Goal: Check status: Check status

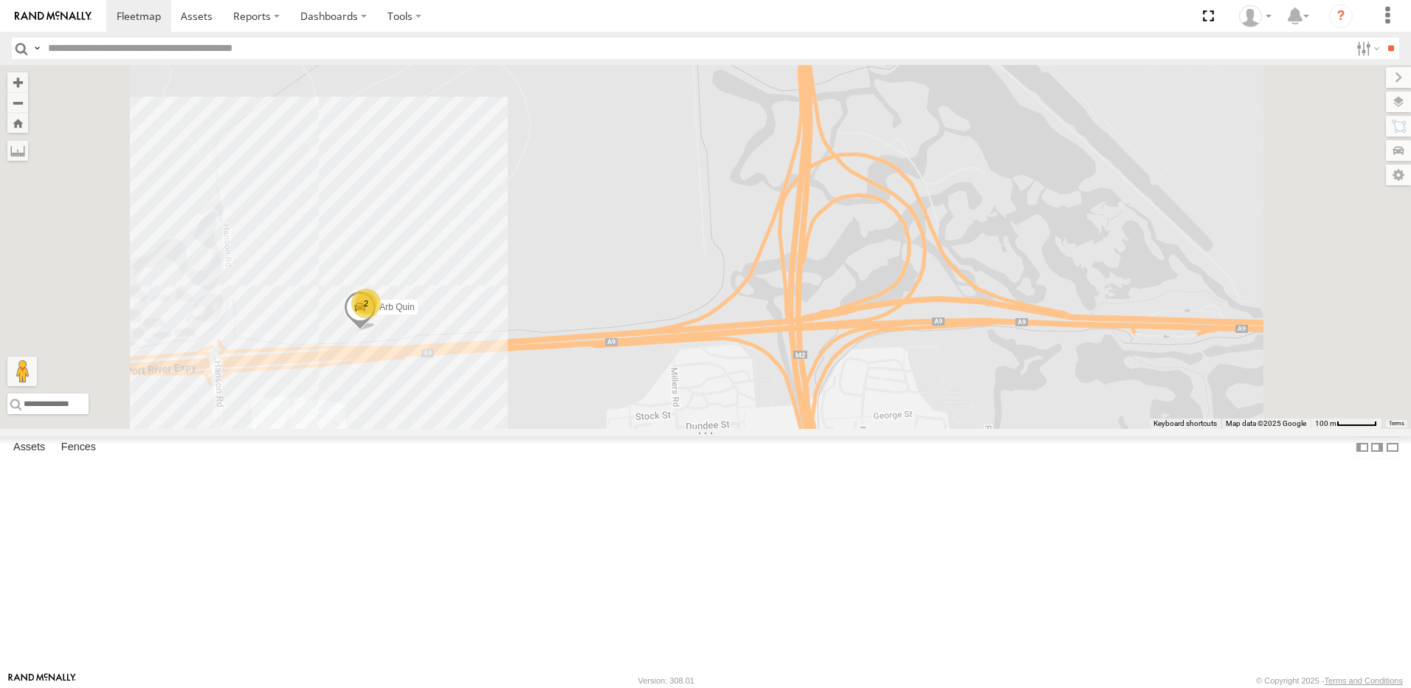
drag, startPoint x: 732, startPoint y: 250, endPoint x: 725, endPoint y: 356, distance: 105.8
click at [723, 356] on div "Arb Quin 2" at bounding box center [705, 247] width 1411 height 364
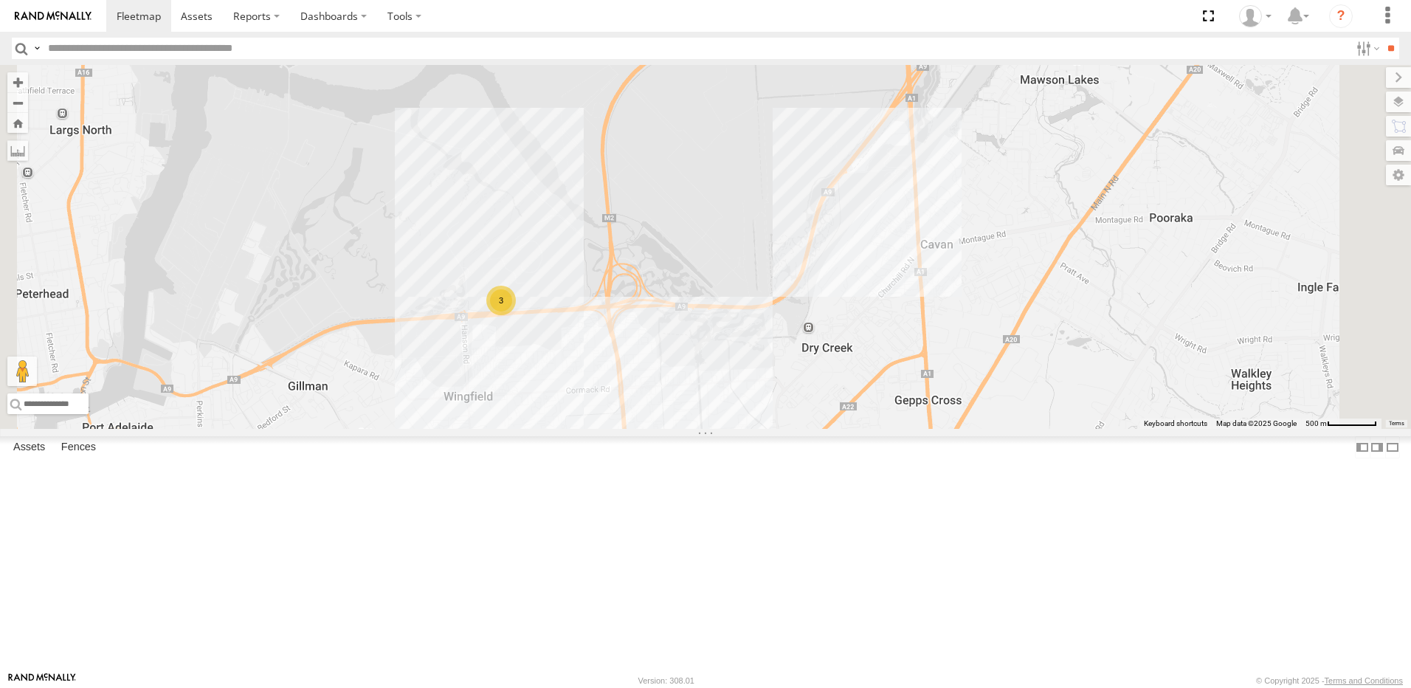
drag, startPoint x: 738, startPoint y: 298, endPoint x: 738, endPoint y: 348, distance: 49.4
click at [735, 353] on div "2 3" at bounding box center [705, 247] width 1411 height 364
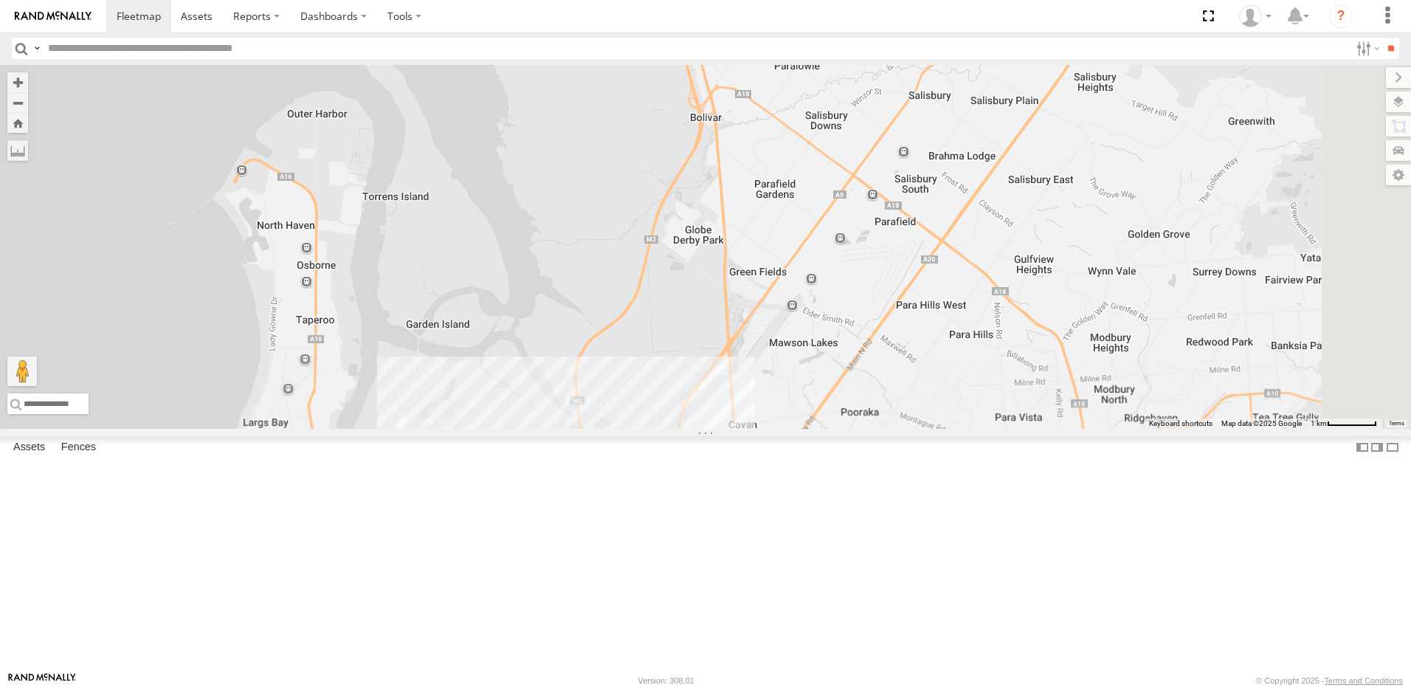
drag, startPoint x: 775, startPoint y: 234, endPoint x: 759, endPoint y: 396, distance: 163.1
click at [758, 397] on div at bounding box center [705, 247] width 1411 height 364
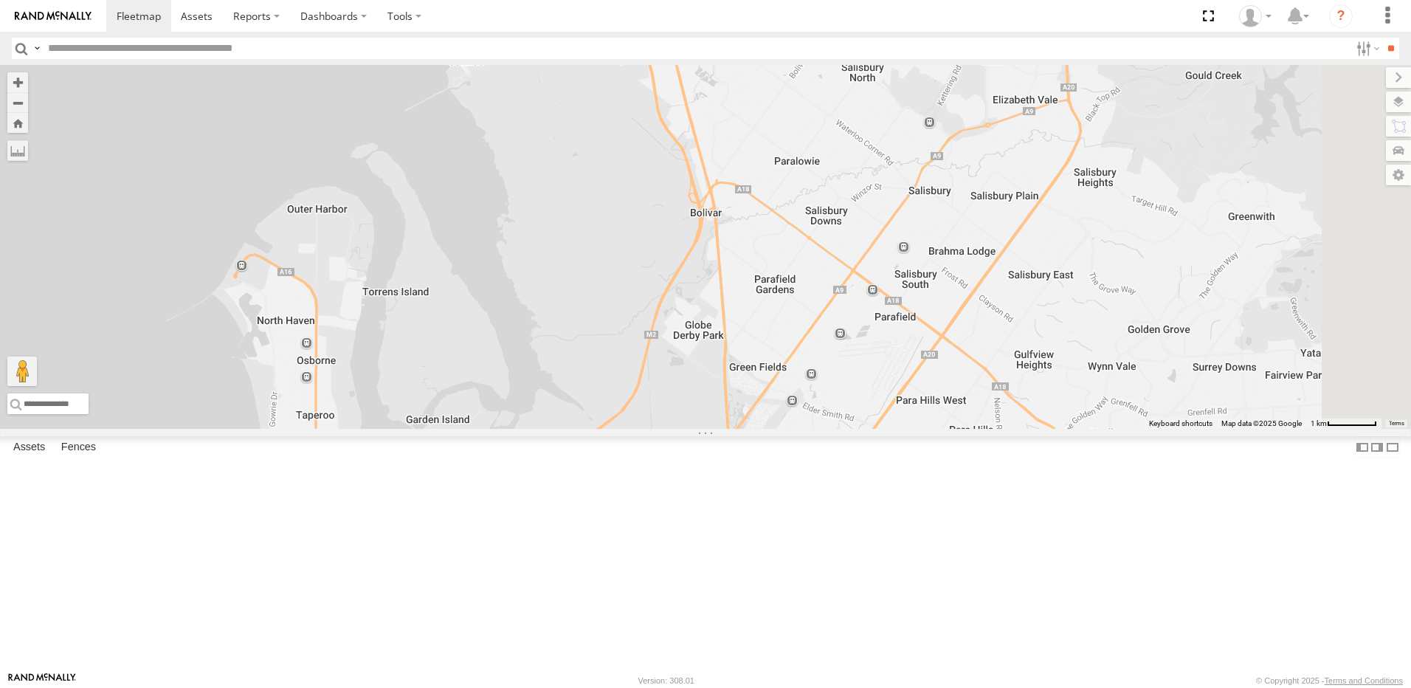
drag, startPoint x: 751, startPoint y: 356, endPoint x: 764, endPoint y: 463, distance: 107.7
click at [763, 429] on div "3" at bounding box center [705, 247] width 1411 height 364
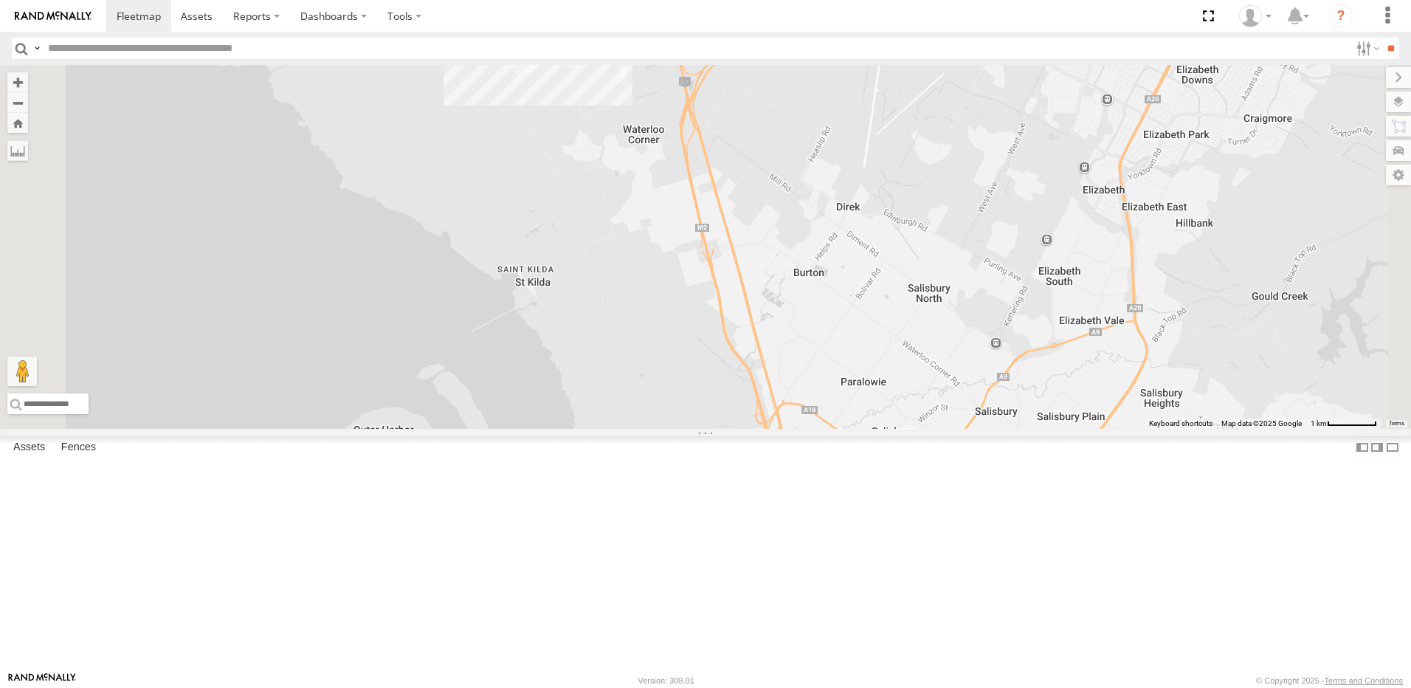
drag, startPoint x: 654, startPoint y: 370, endPoint x: 738, endPoint y: 443, distance: 111.3
click at [738, 429] on div "3 3 167" at bounding box center [705, 247] width 1411 height 364
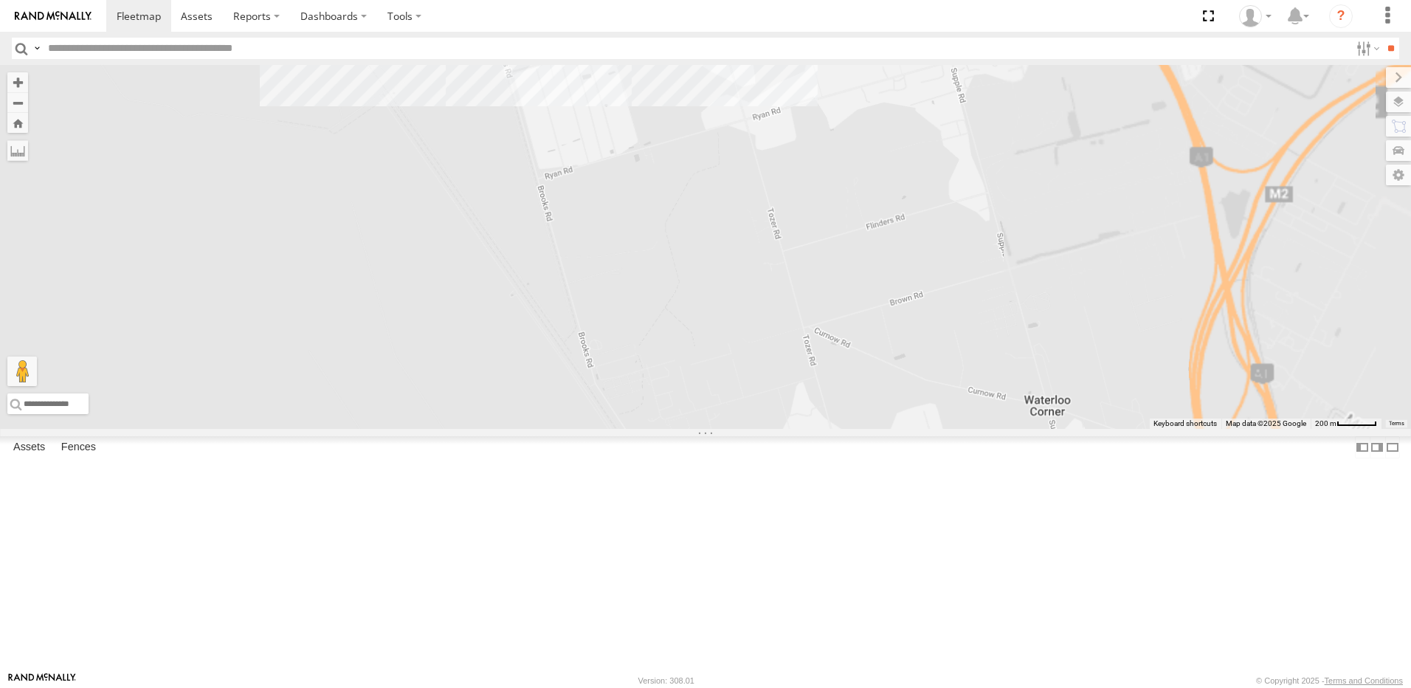
drag, startPoint x: 991, startPoint y: 348, endPoint x: 769, endPoint y: 466, distance: 251.5
click at [763, 429] on div "167" at bounding box center [705, 247] width 1411 height 364
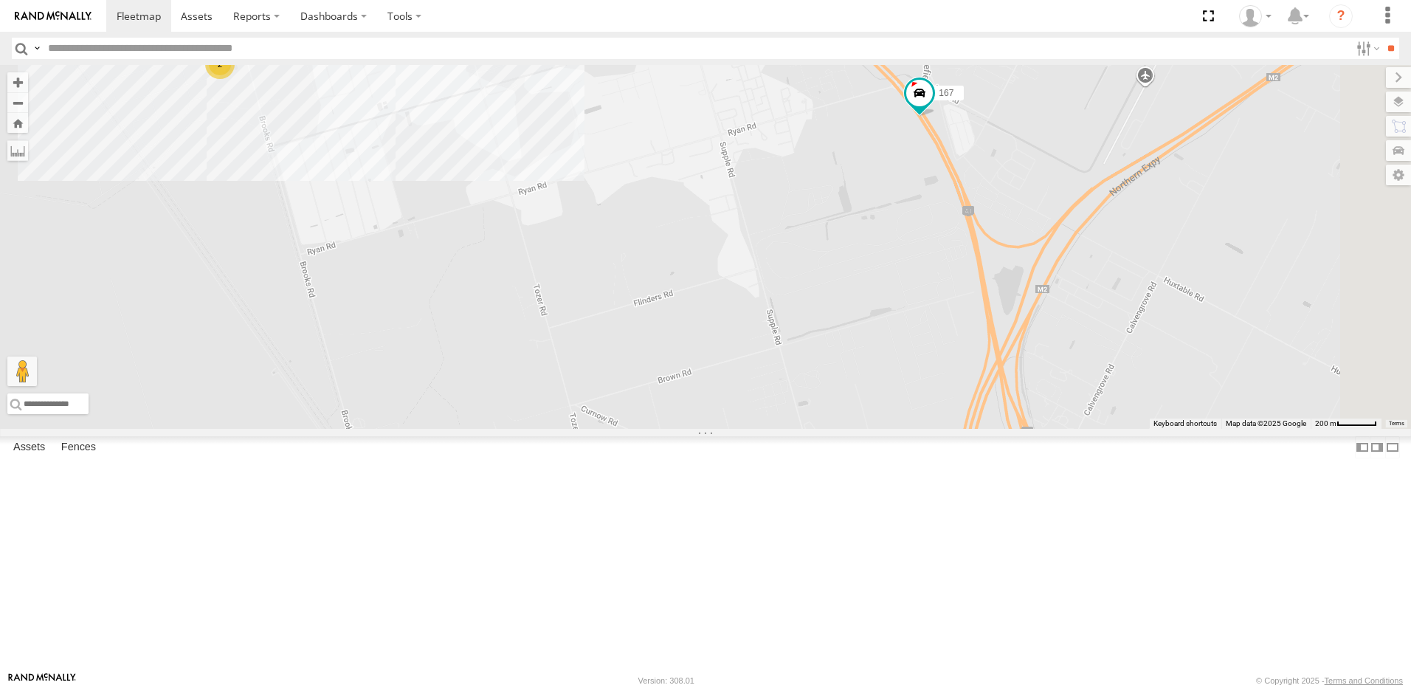
drag, startPoint x: 927, startPoint y: 393, endPoint x: 927, endPoint y: 430, distance: 36.9
click at [927, 429] on div "167 2" at bounding box center [705, 247] width 1411 height 364
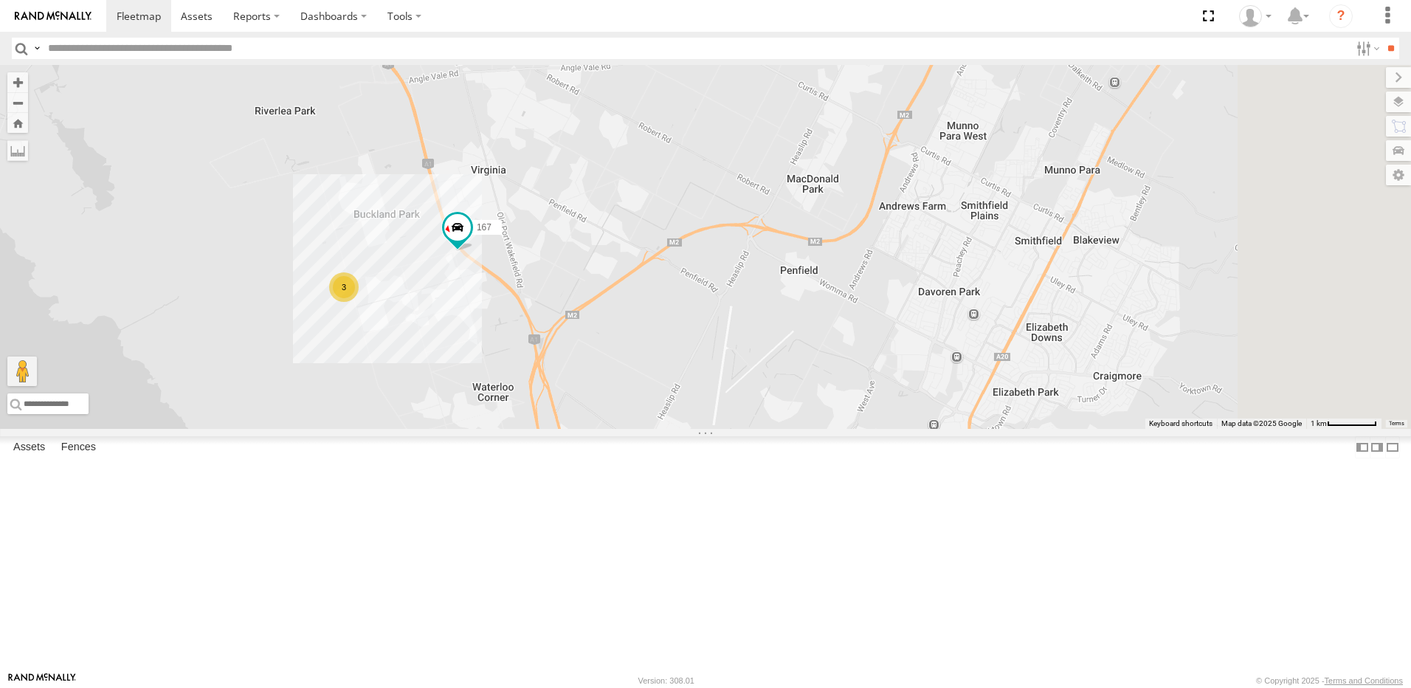
drag, startPoint x: 939, startPoint y: 229, endPoint x: 793, endPoint y: 370, distance: 202.4
click at [793, 370] on div "167 3" at bounding box center [705, 247] width 1411 height 364
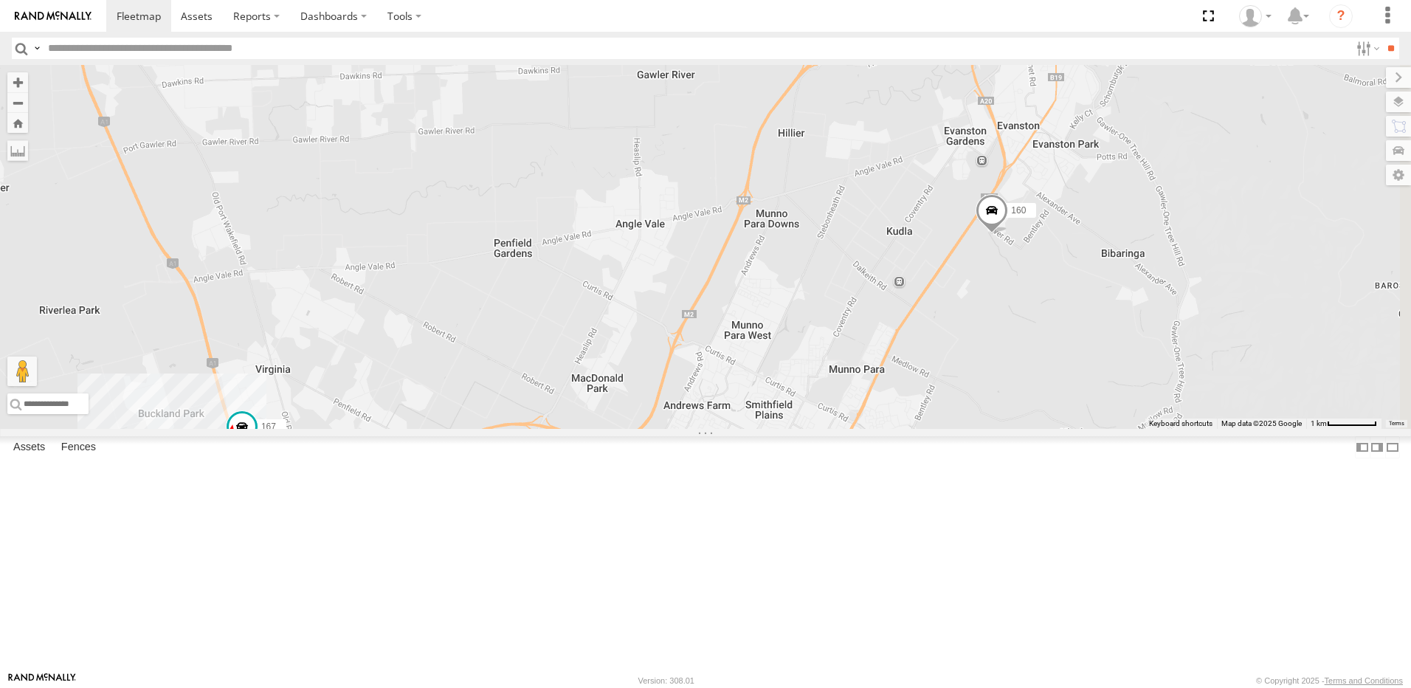
drag, startPoint x: 807, startPoint y: 359, endPoint x: 894, endPoint y: 361, distance: 87.1
click at [894, 361] on div "167 3 160" at bounding box center [705, 247] width 1411 height 364
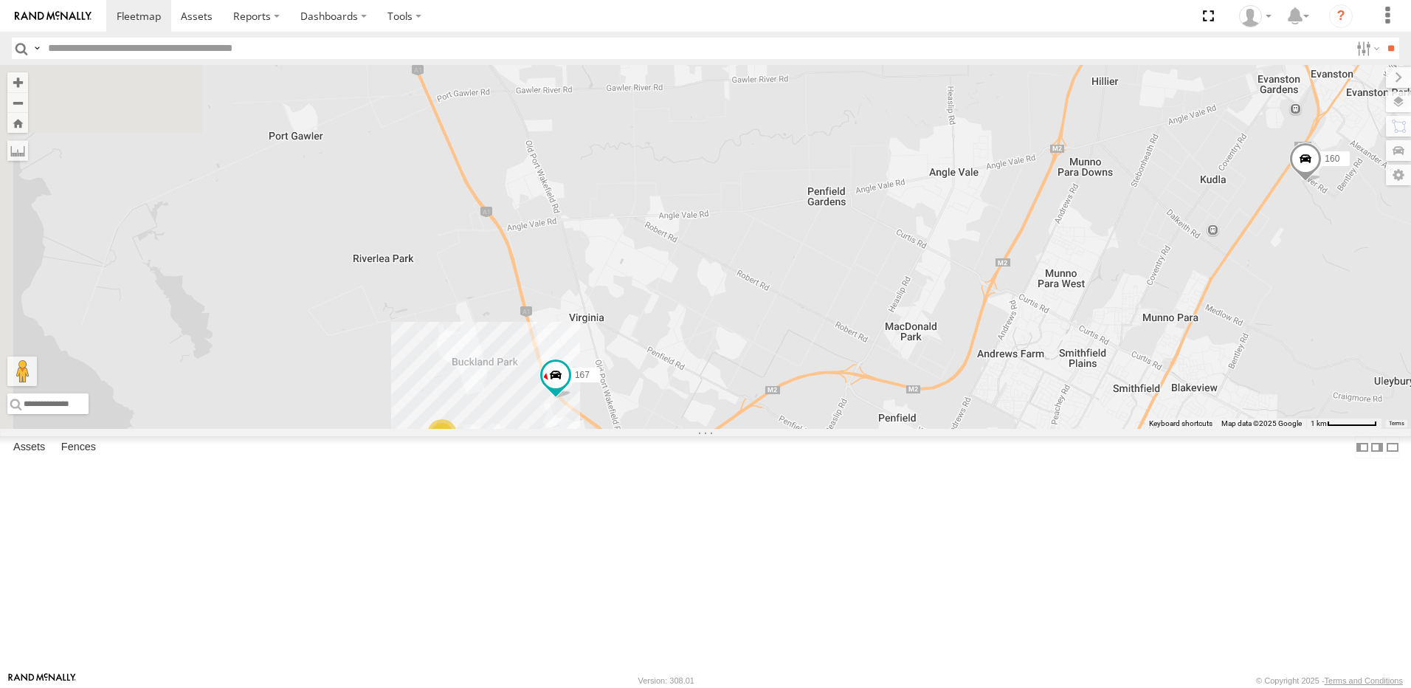
drag, startPoint x: 762, startPoint y: 376, endPoint x: 812, endPoint y: 329, distance: 68.4
click at [812, 329] on div "167 3 160" at bounding box center [705, 247] width 1411 height 364
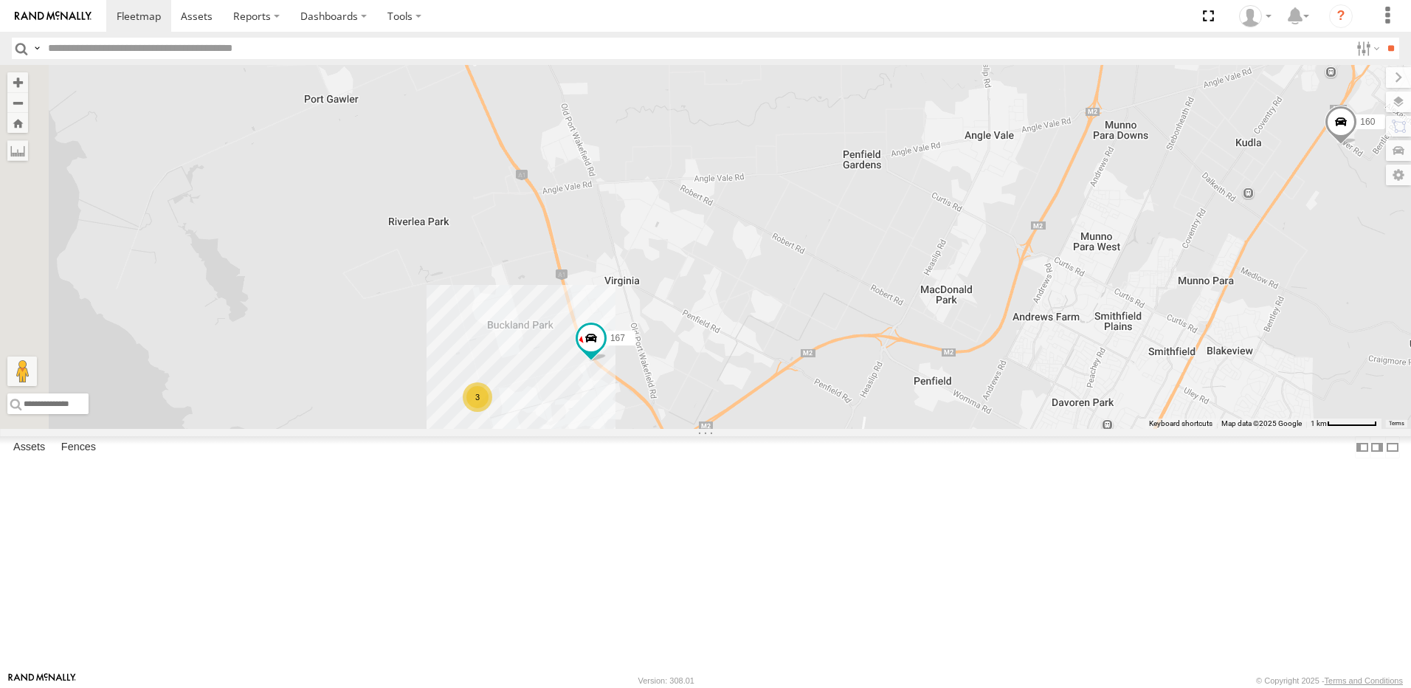
drag, startPoint x: 600, startPoint y: 388, endPoint x: 604, endPoint y: 314, distance: 74.6
click at [604, 326] on div "167 3 160" at bounding box center [705, 247] width 1411 height 364
